Goal: Task Accomplishment & Management: Complete application form

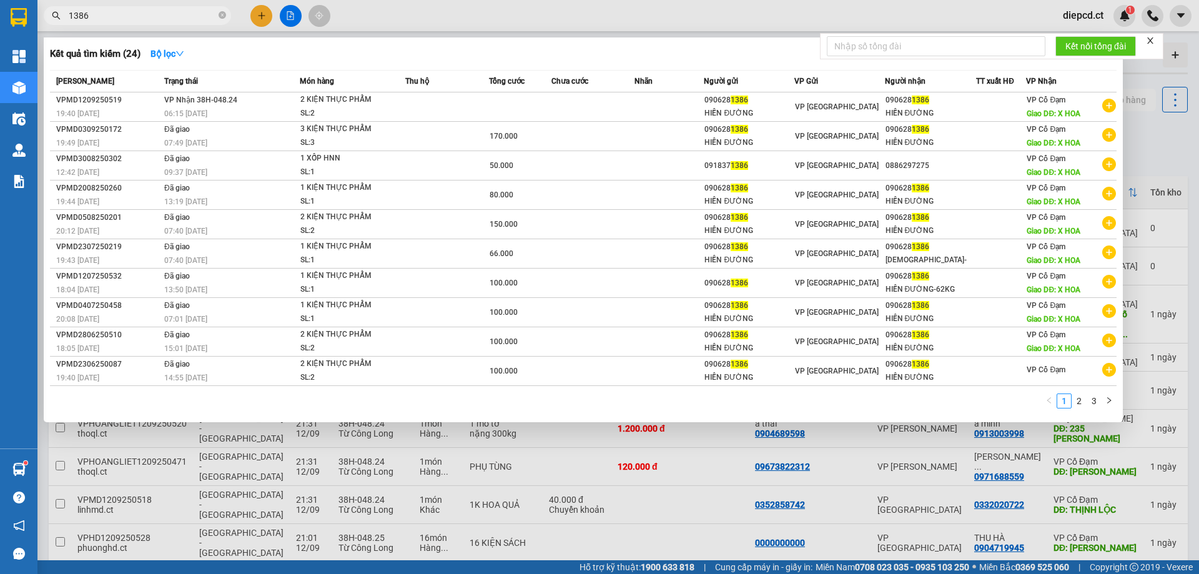
click at [102, 13] on input "1386" at bounding box center [142, 16] width 147 height 14
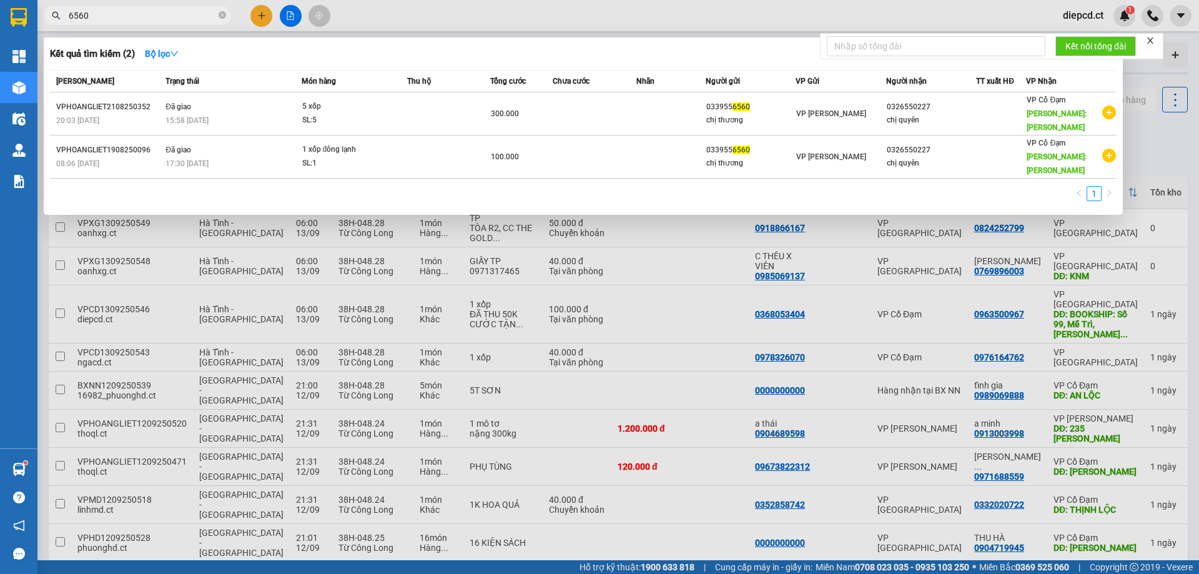
click at [106, 19] on input "6560" at bounding box center [142, 16] width 147 height 14
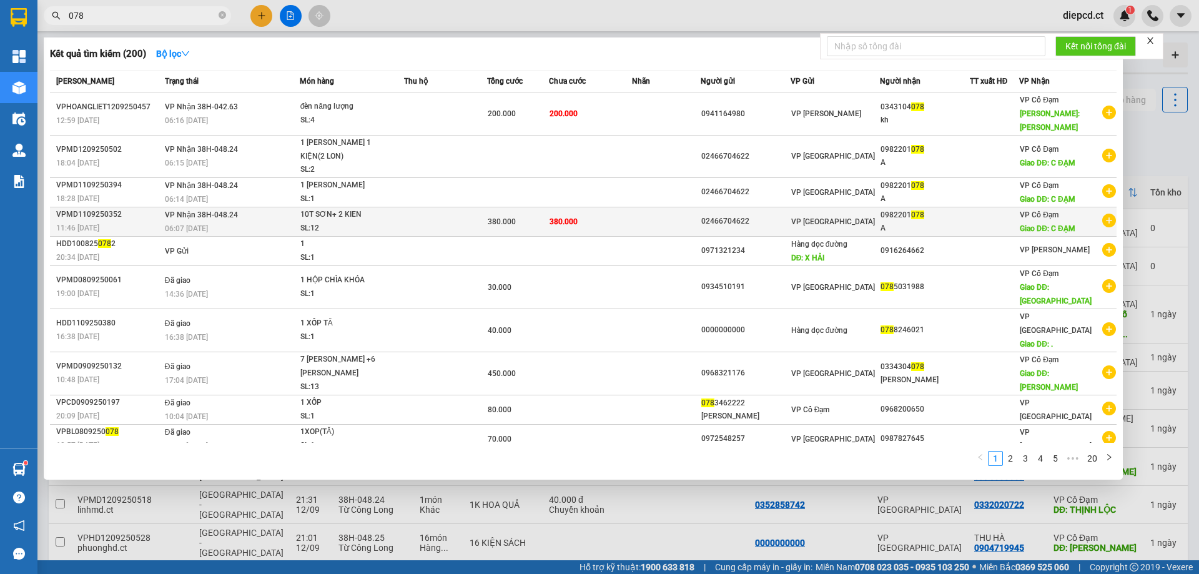
type input "078"
click at [593, 209] on td "380.000" at bounding box center [590, 221] width 82 height 29
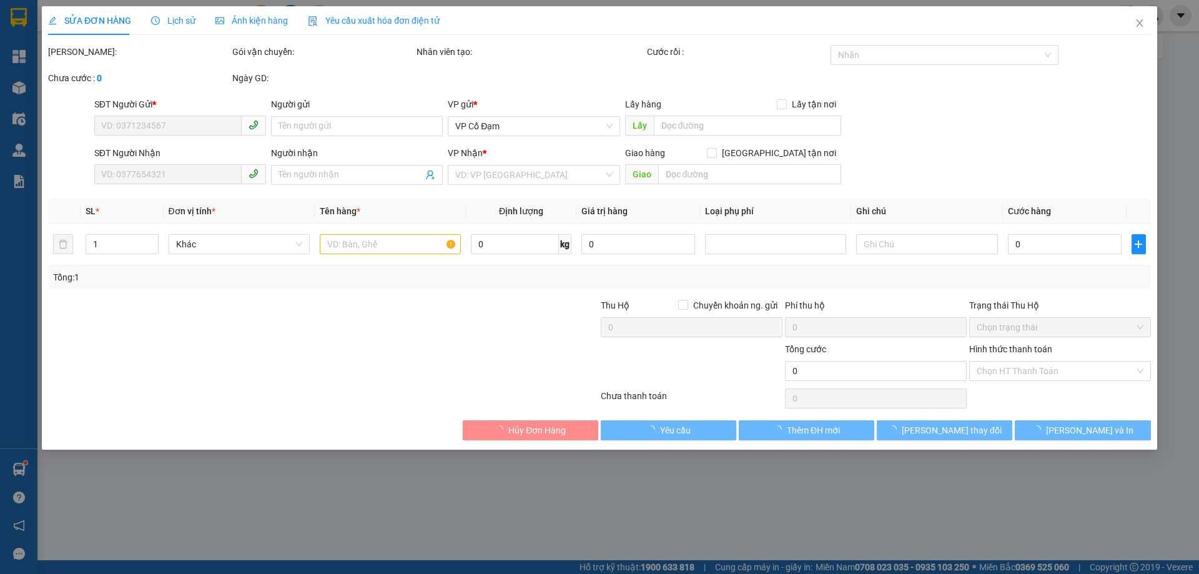
type input "02466704622"
type input "0982201078"
type input "A"
type input "C ĐẠM"
type input "380.000"
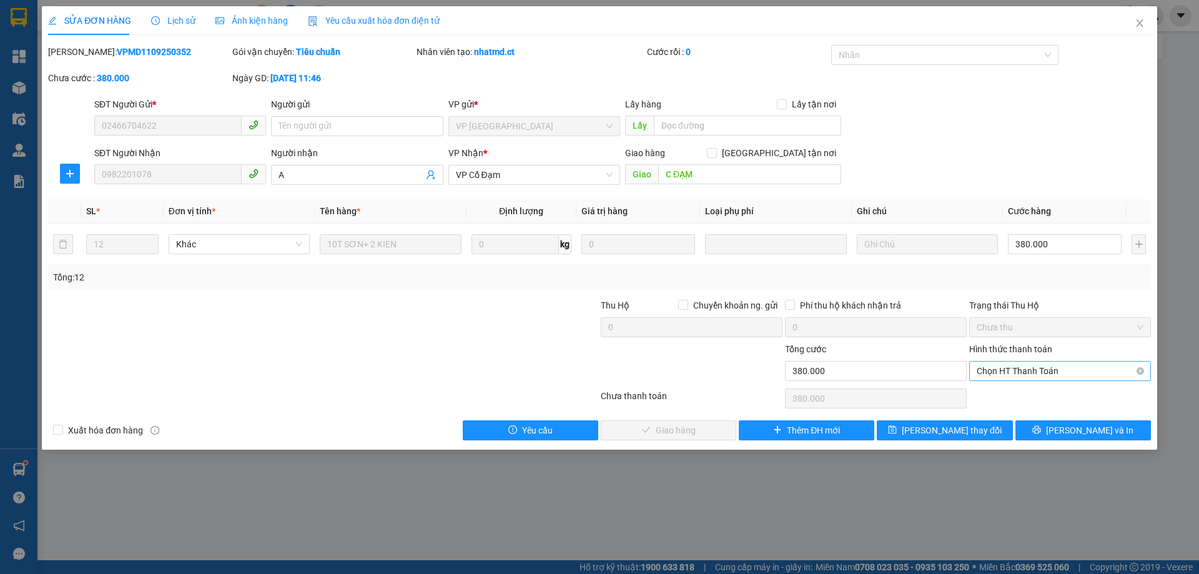
click at [996, 371] on span "Chọn HT Thanh Toán" at bounding box center [1059, 370] width 167 height 19
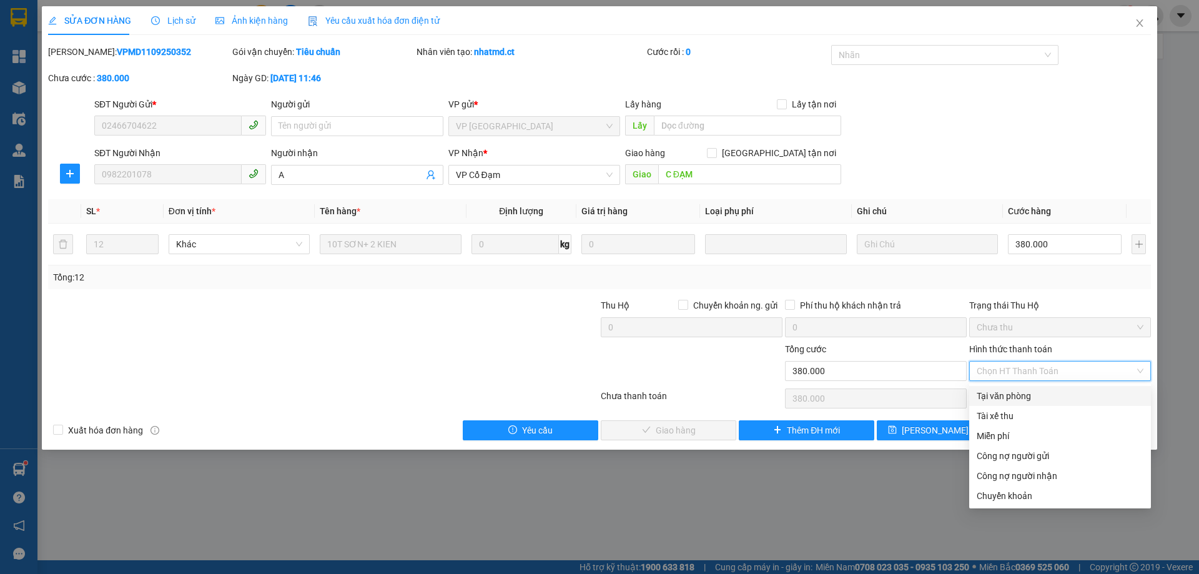
click at [999, 396] on div "Tại văn phòng" at bounding box center [1059, 396] width 167 height 14
type input "0"
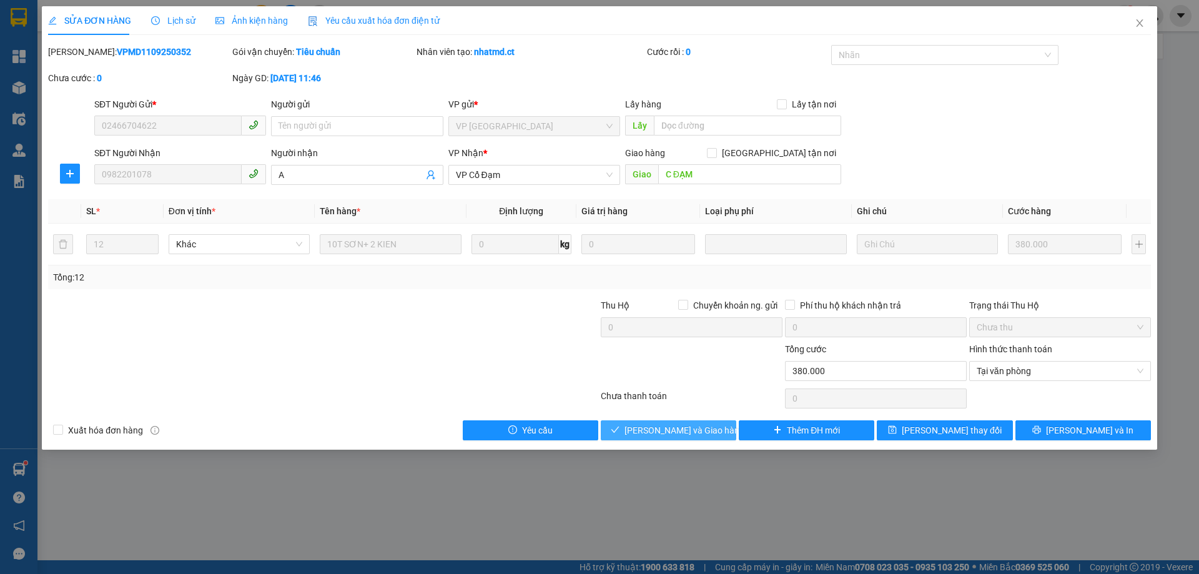
click at [691, 429] on span "Lưu và Giao hàng" at bounding box center [684, 430] width 120 height 14
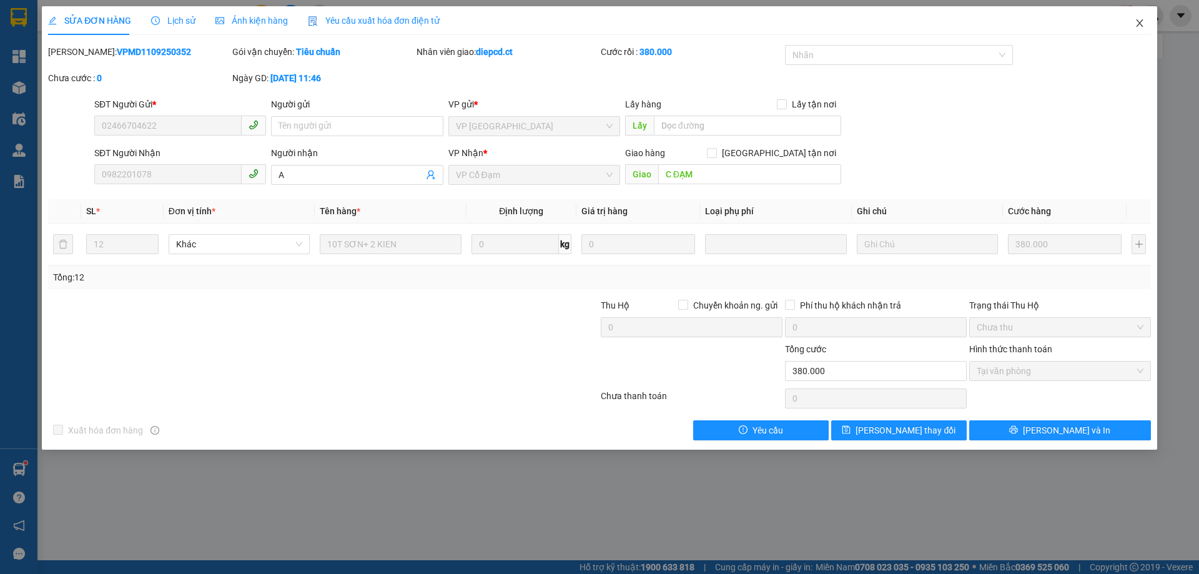
click at [1136, 24] on icon "close" at bounding box center [1139, 23] width 10 height 10
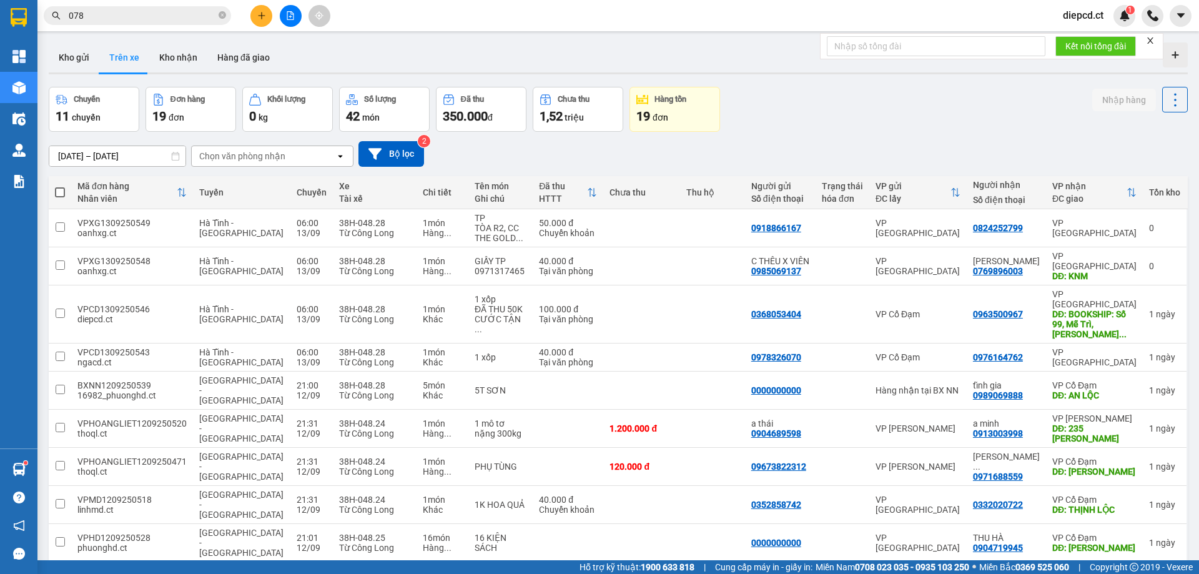
click at [145, 20] on input "078" at bounding box center [142, 16] width 147 height 14
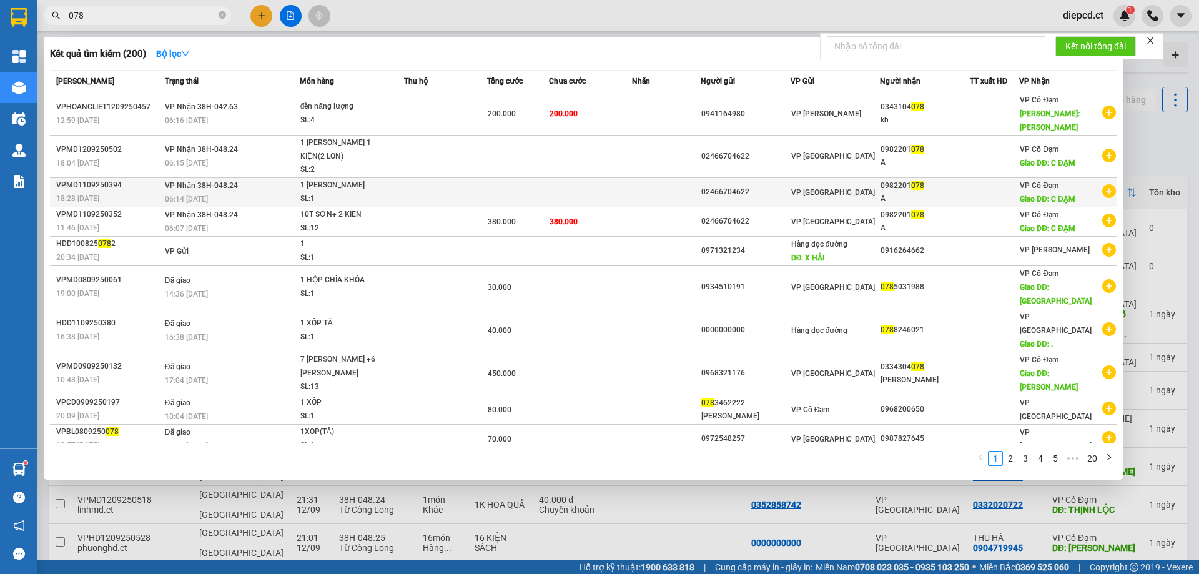
click at [347, 179] on div "1 [PERSON_NAME]" at bounding box center [347, 186] width 94 height 14
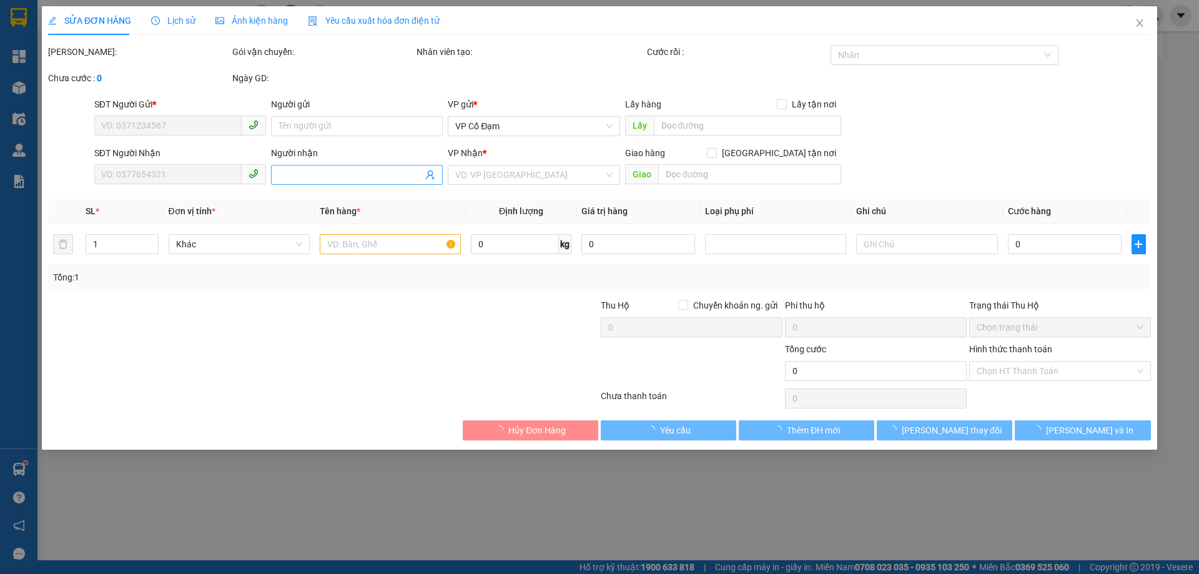
type input "02466704622"
type input "0982201078"
type input "A"
type input "C ĐẠM"
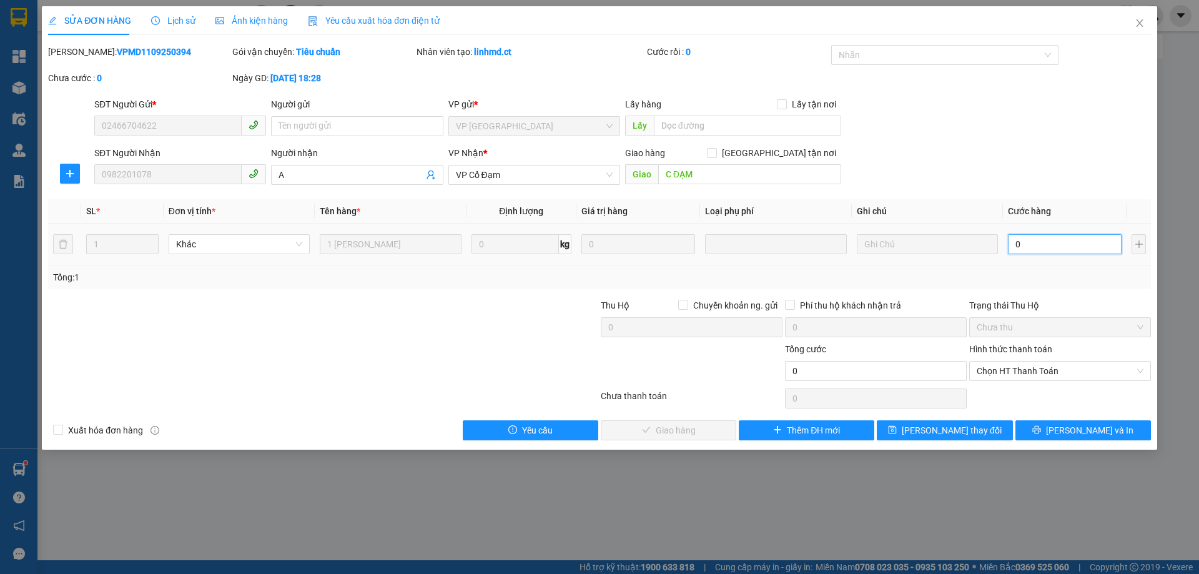
click at [1049, 250] on input "0" at bounding box center [1065, 244] width 114 height 20
type input "3"
type input "30"
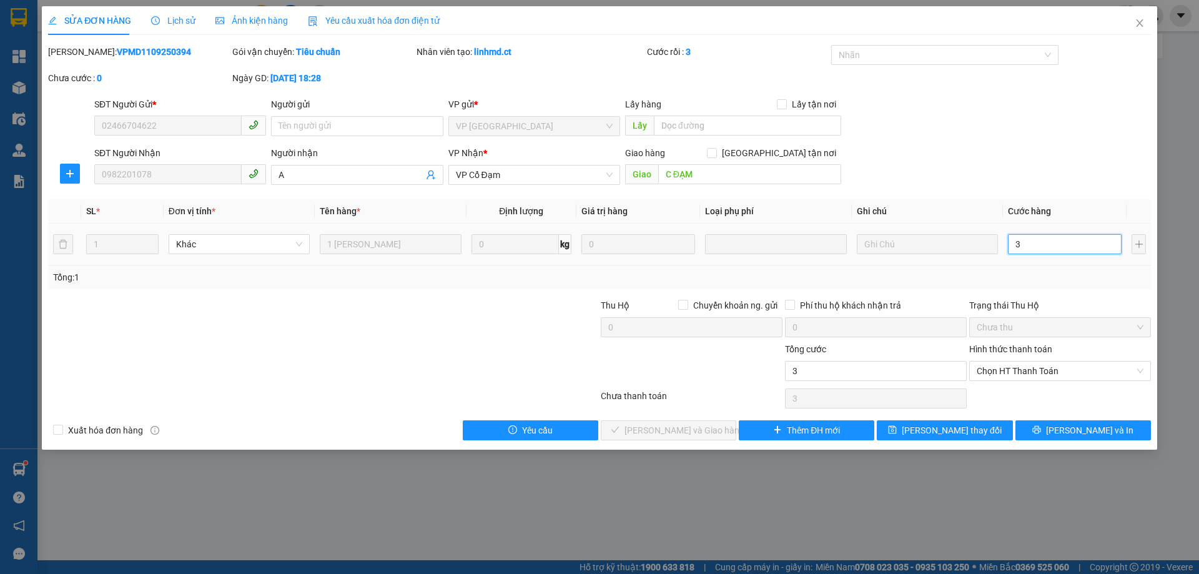
type input "30"
type input "30.000"
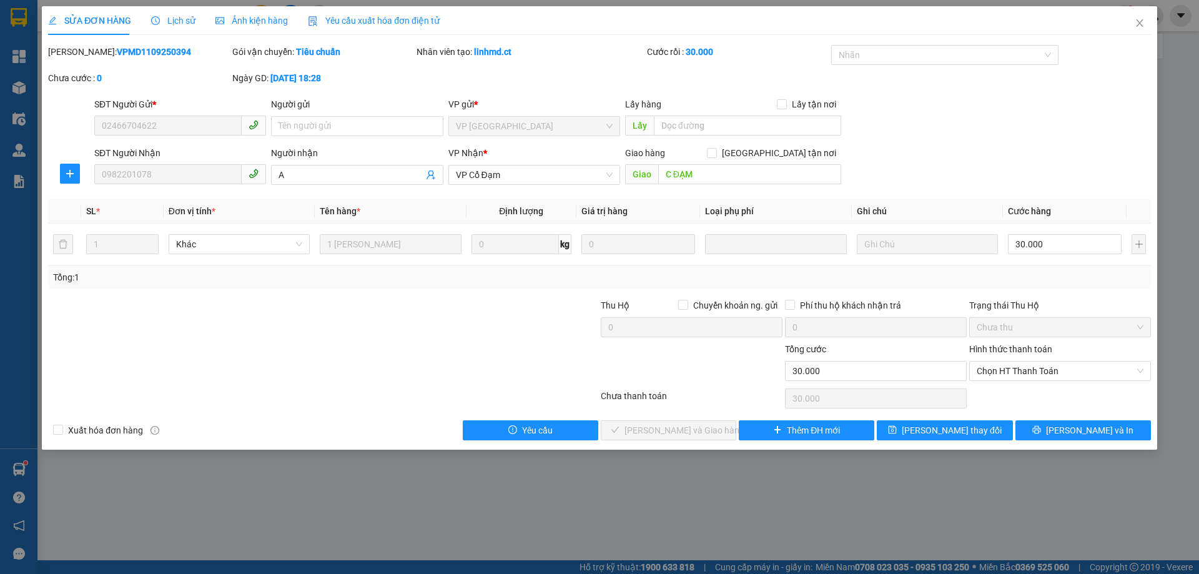
click at [1055, 270] on div "Tổng: 1" at bounding box center [599, 277] width 1092 height 14
click at [1049, 369] on span "Chọn HT Thanh Toán" at bounding box center [1059, 370] width 167 height 19
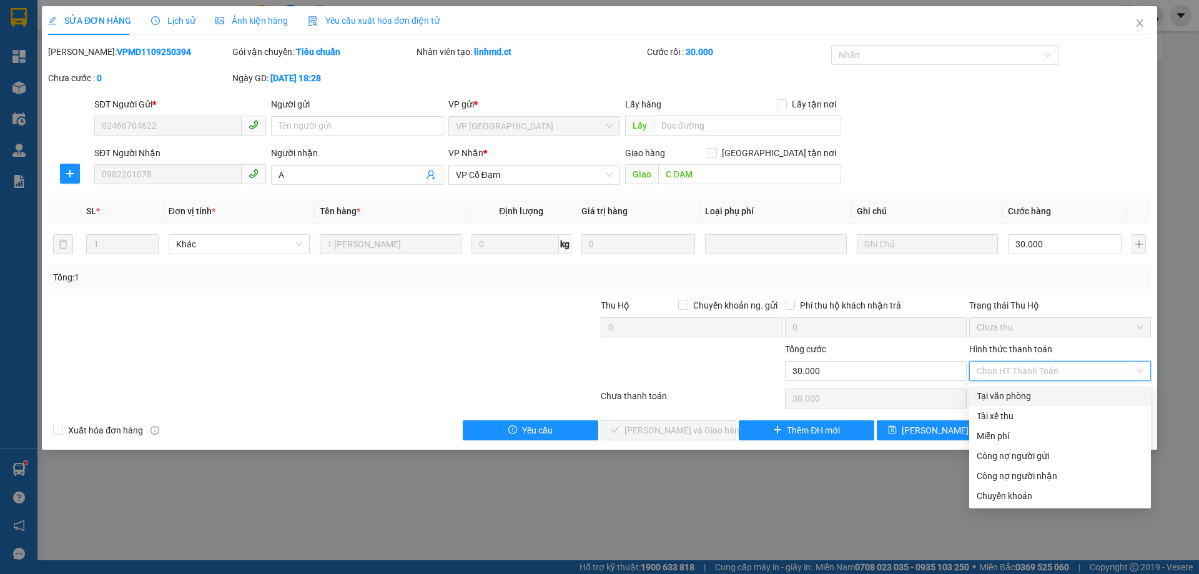
click at [1003, 401] on div "Tại văn phòng" at bounding box center [1059, 396] width 167 height 14
type input "0"
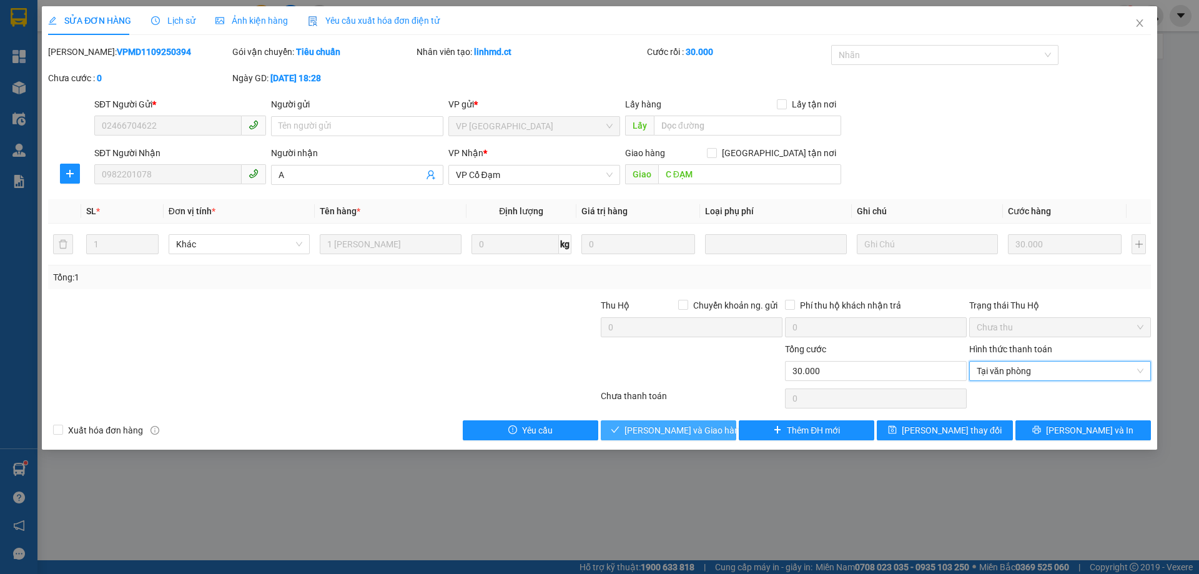
click at [701, 434] on span "Lưu và Giao hàng" at bounding box center [684, 430] width 120 height 14
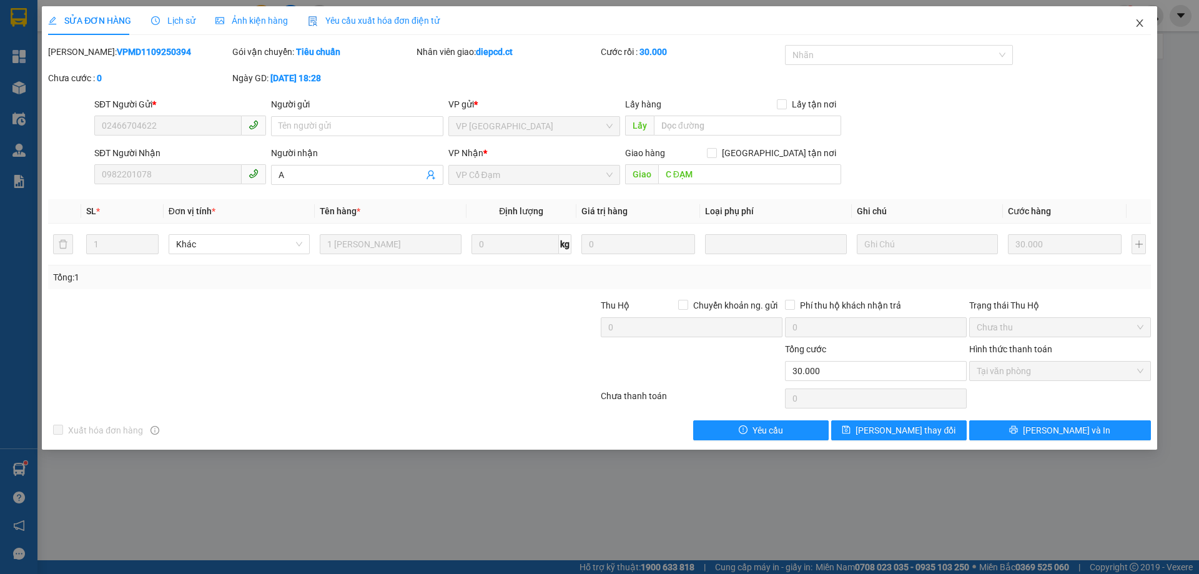
click at [1142, 23] on icon "close" at bounding box center [1139, 23] width 10 height 10
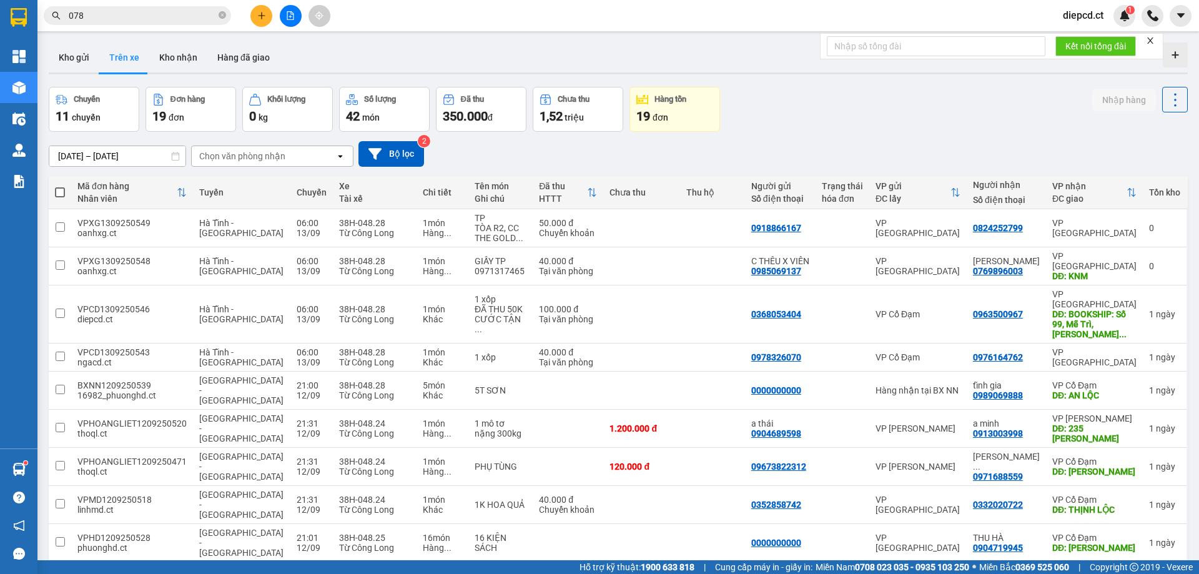
click at [109, 19] on input "078" at bounding box center [142, 16] width 147 height 14
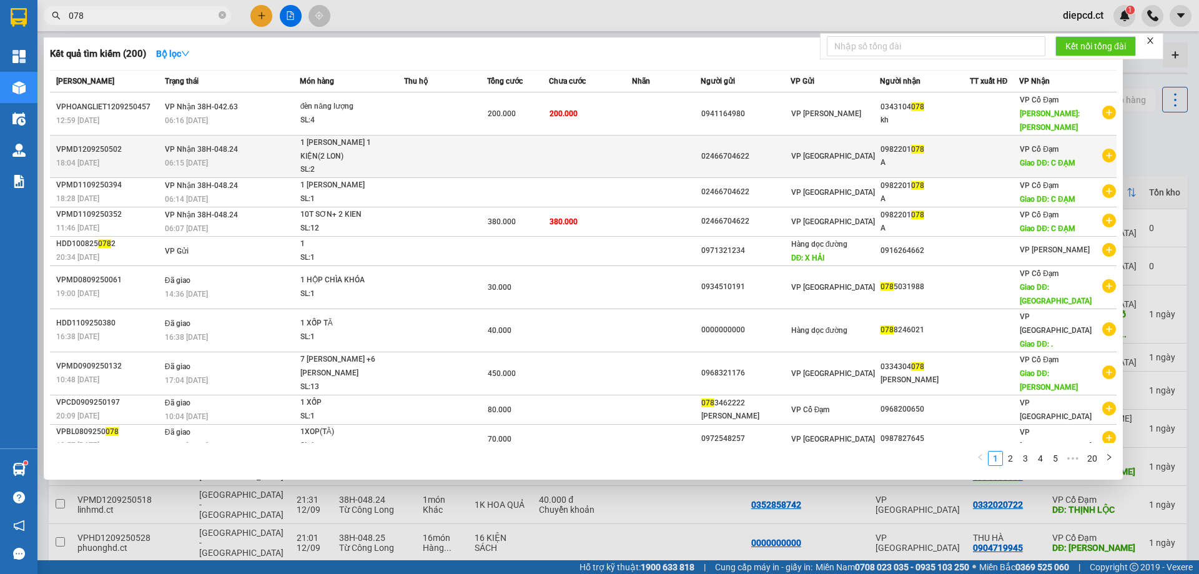
click at [391, 138] on div "1 [PERSON_NAME] 1 KIỆN(2 LON)" at bounding box center [347, 149] width 94 height 27
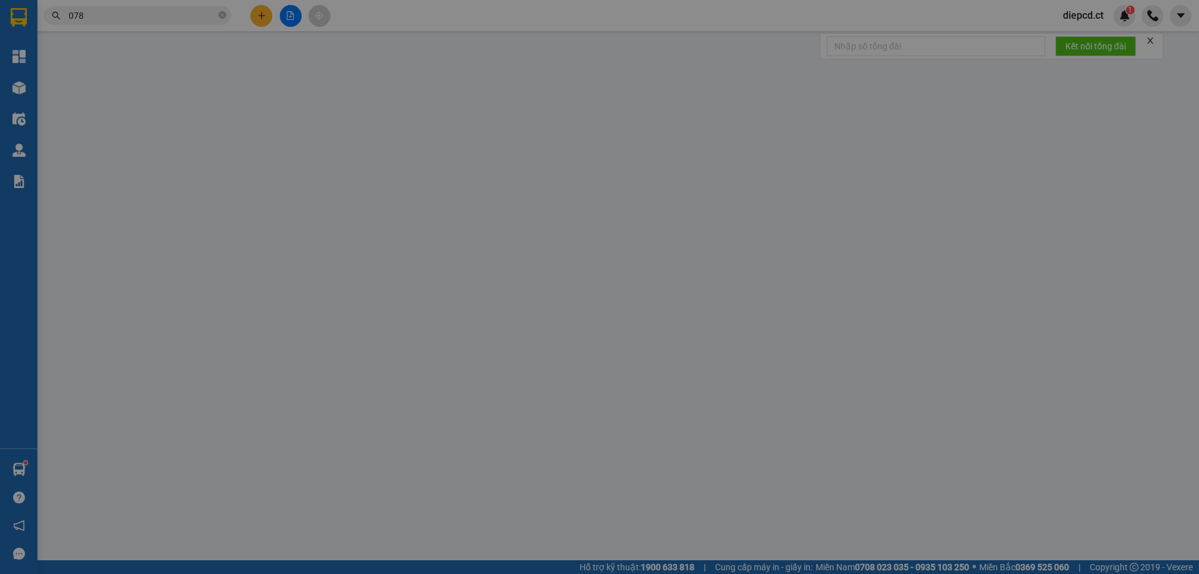
type input "02466704622"
type input "0982201078"
type input "A"
type input "C ĐẠM"
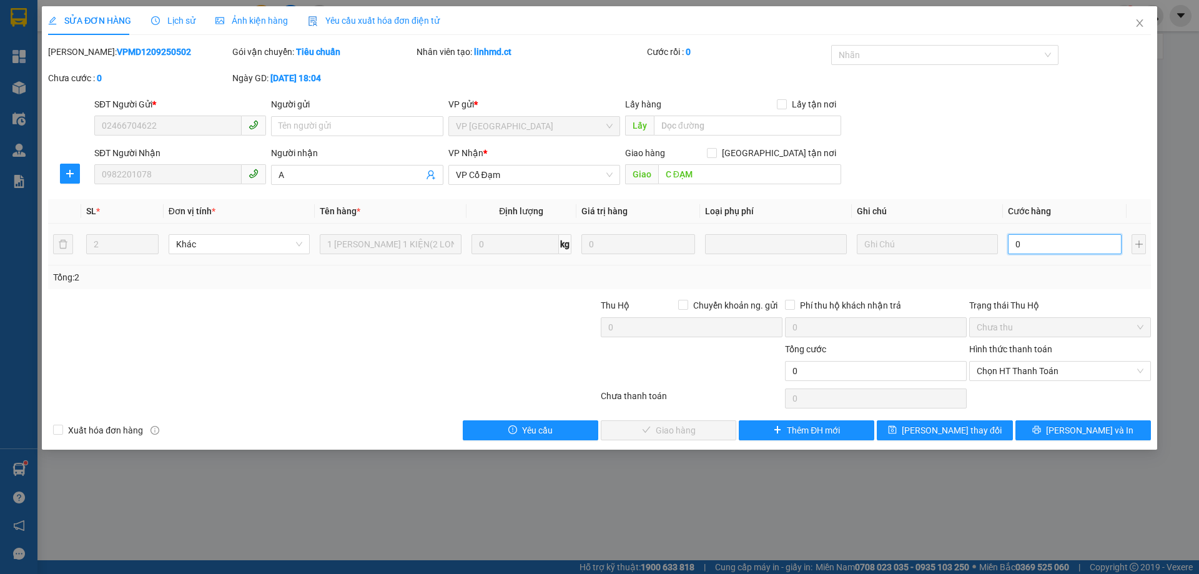
click at [1047, 242] on input "0" at bounding box center [1065, 244] width 114 height 20
type input "7"
type input "70"
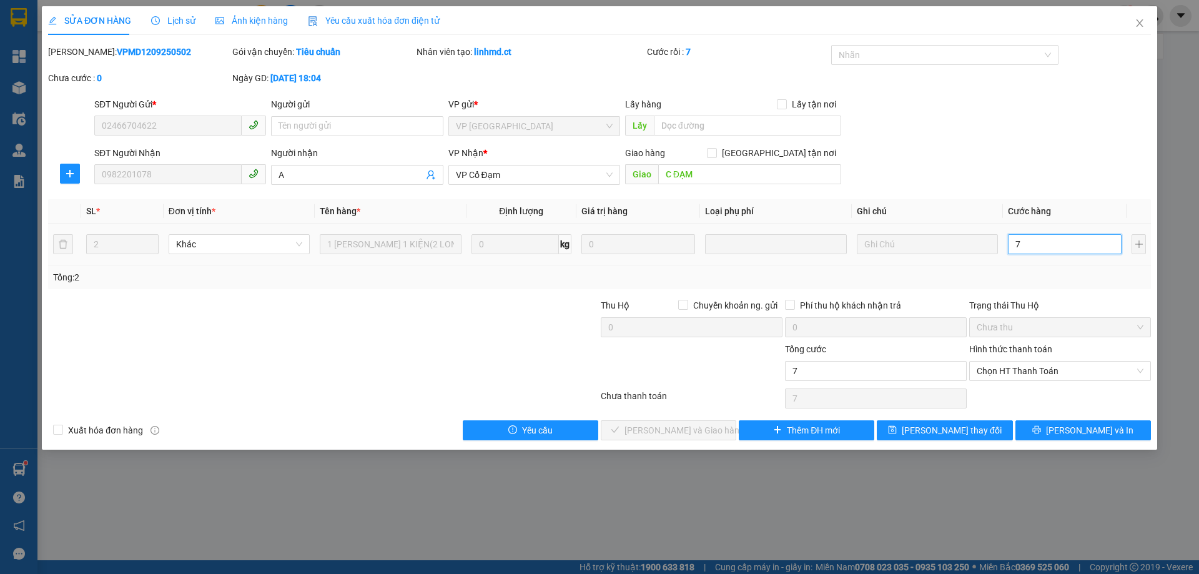
type input "70"
type input "70.000"
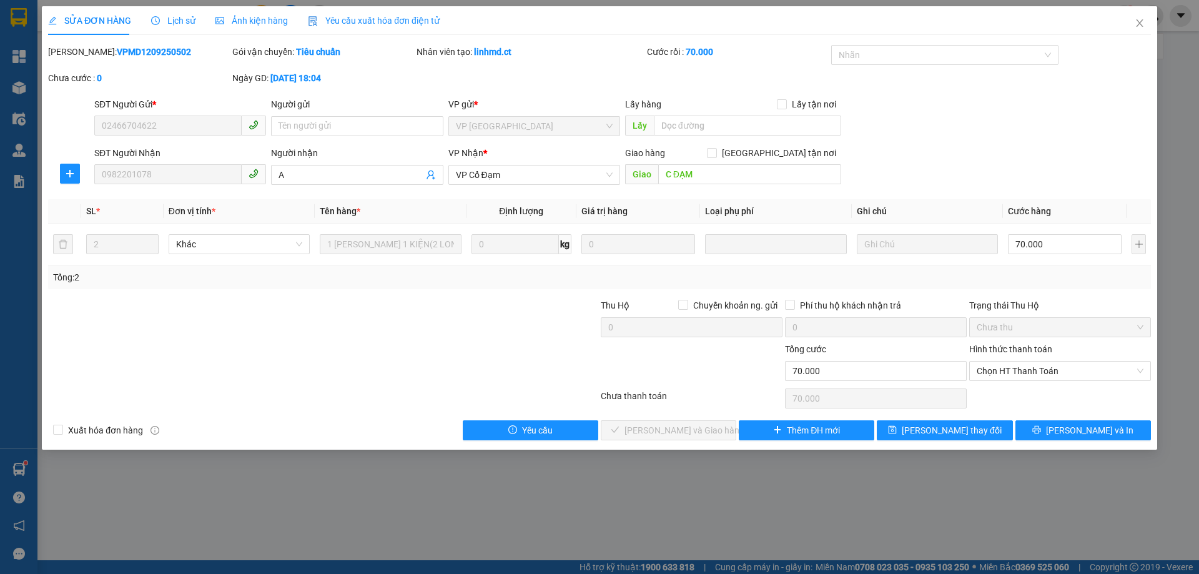
click at [1034, 269] on div "Tổng: 2" at bounding box center [599, 277] width 1102 height 24
click at [1018, 368] on span "Chọn HT Thanh Toán" at bounding box center [1059, 370] width 167 height 19
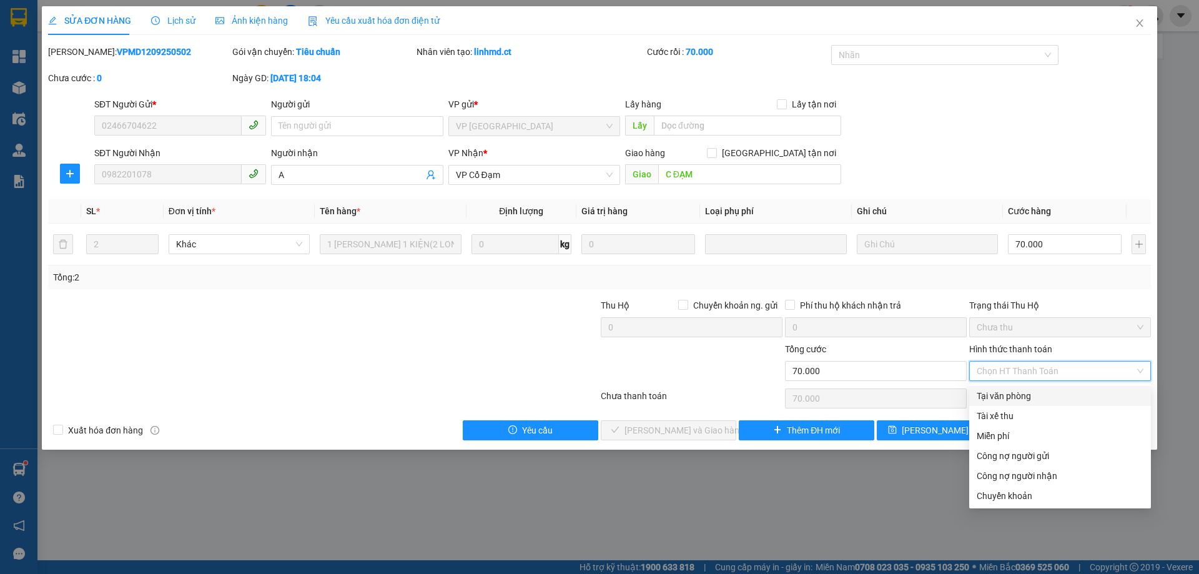
click at [988, 395] on div "Tại văn phòng" at bounding box center [1059, 396] width 167 height 14
type input "0"
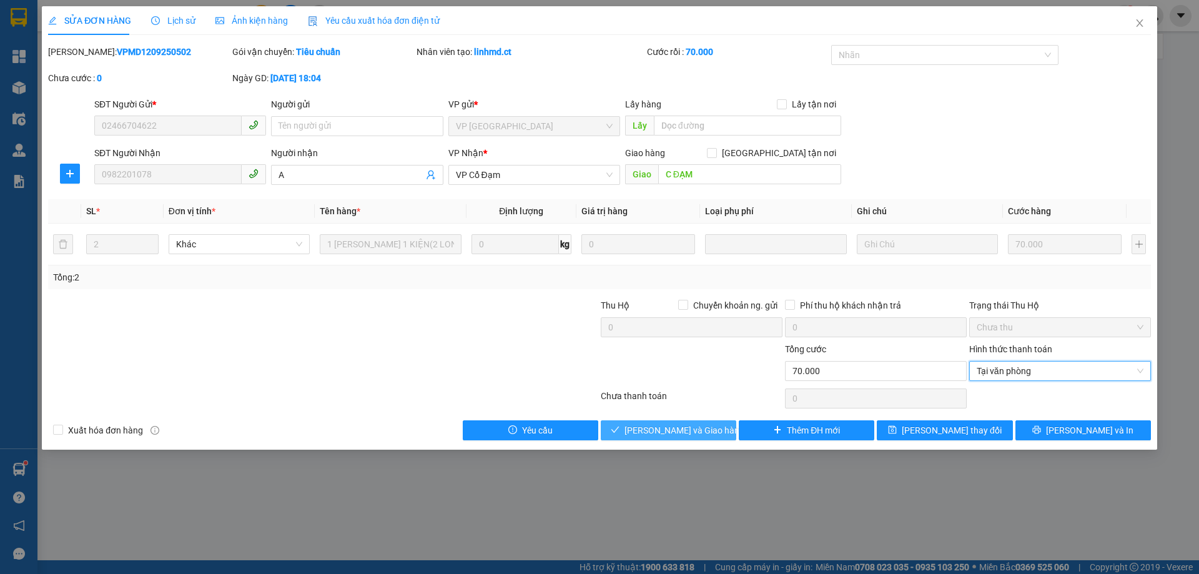
click at [683, 435] on span "Lưu và Giao hàng" at bounding box center [684, 430] width 120 height 14
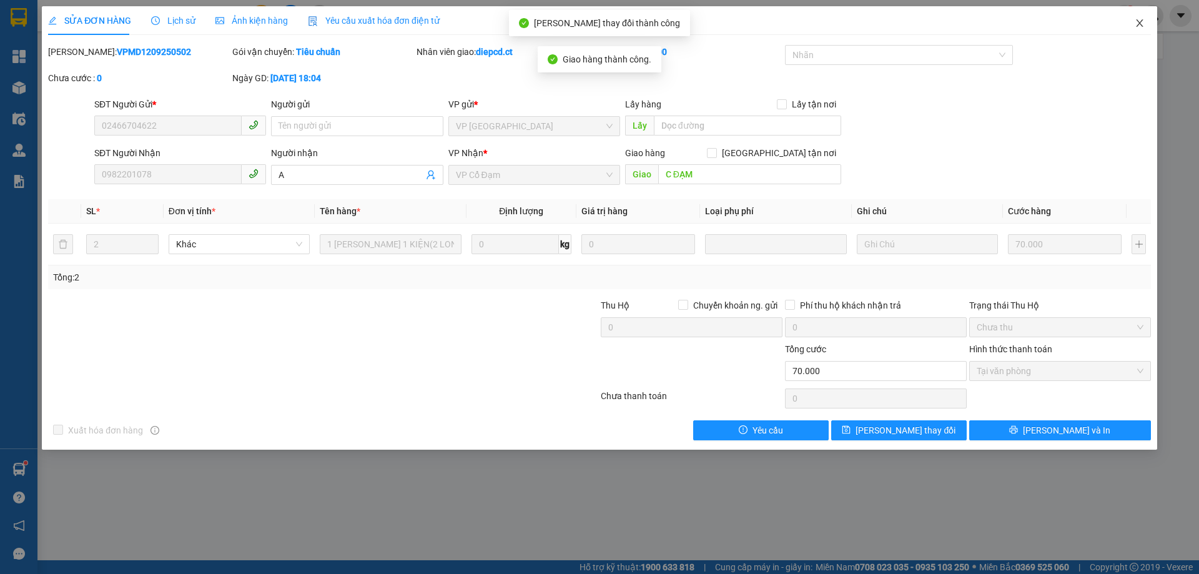
click at [1139, 22] on icon "close" at bounding box center [1139, 23] width 10 height 10
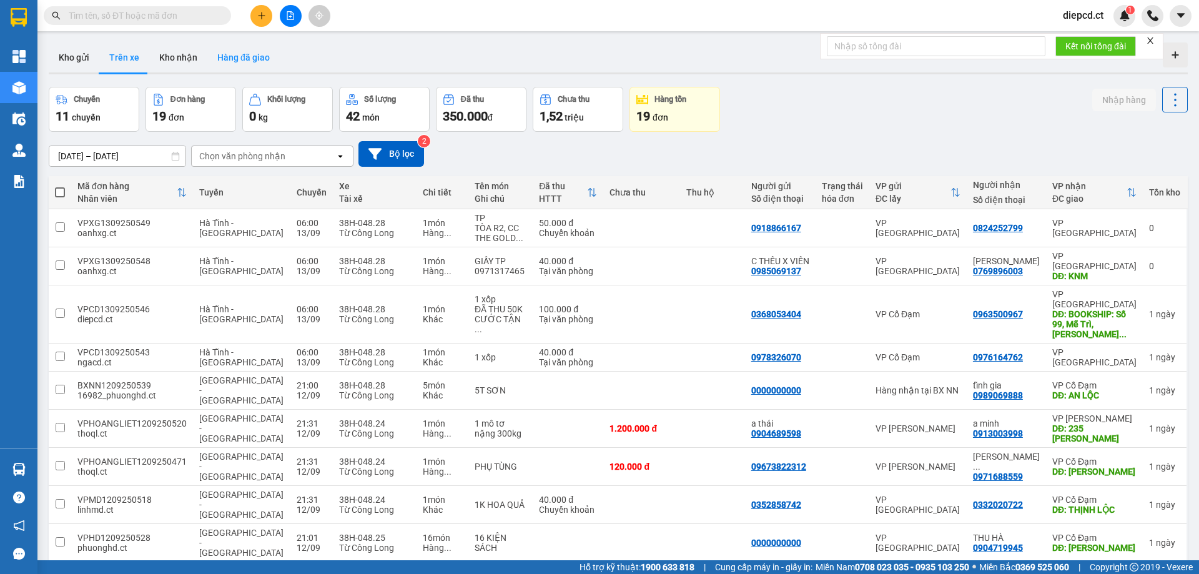
click at [230, 61] on button "Hàng đã giao" at bounding box center [243, 57] width 72 height 30
